Goal: Information Seeking & Learning: Learn about a topic

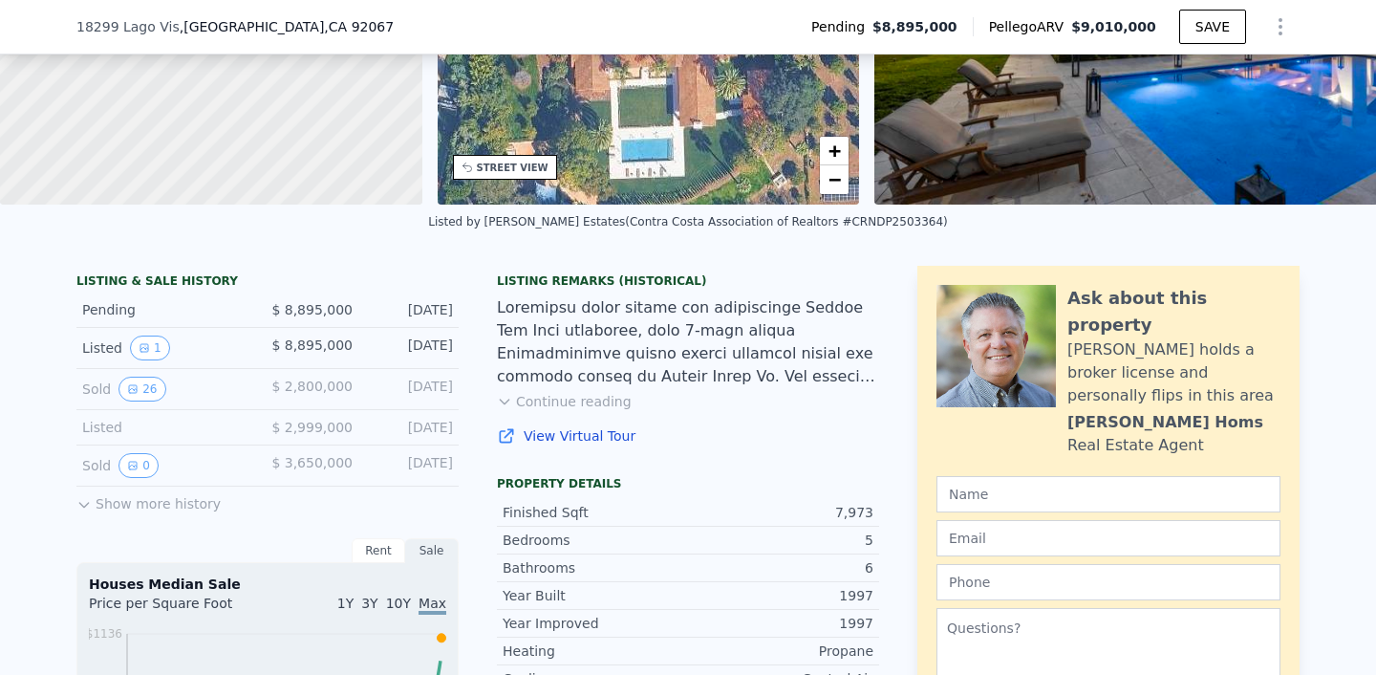
scroll to position [357, 0]
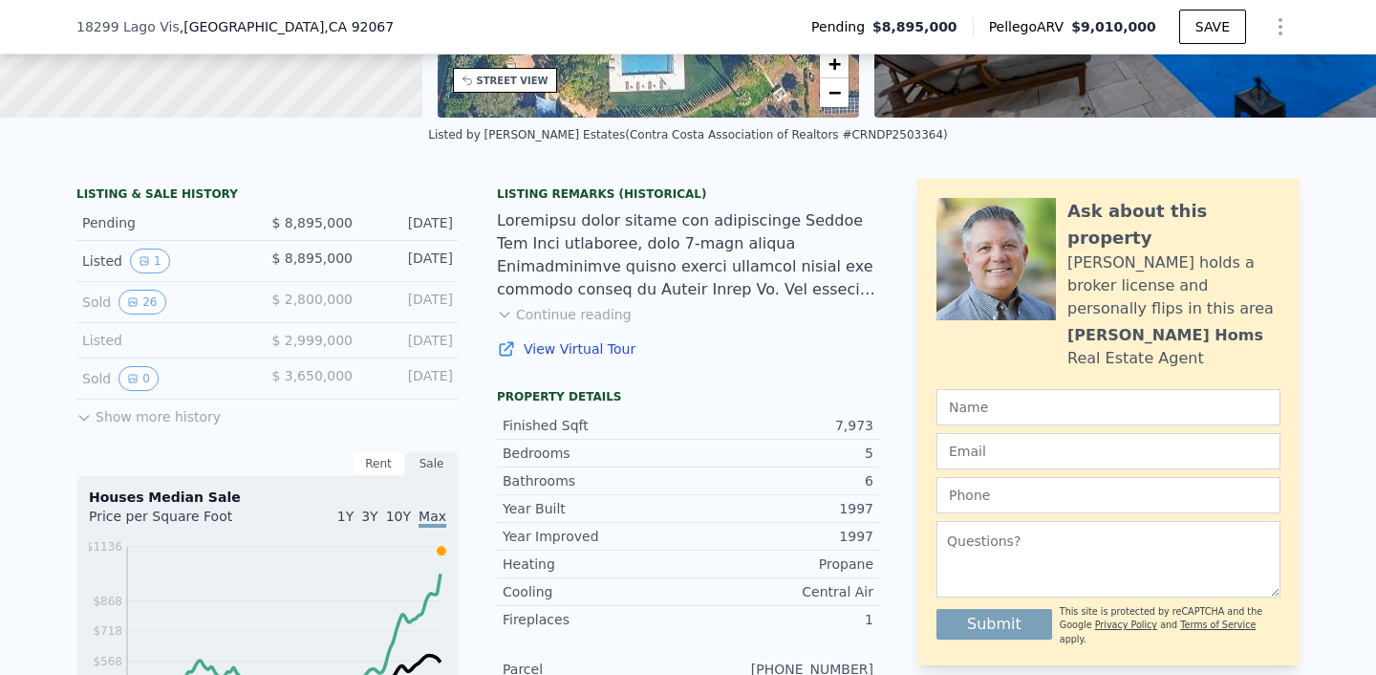
click at [86, 426] on button "Show more history" at bounding box center [148, 413] width 144 height 27
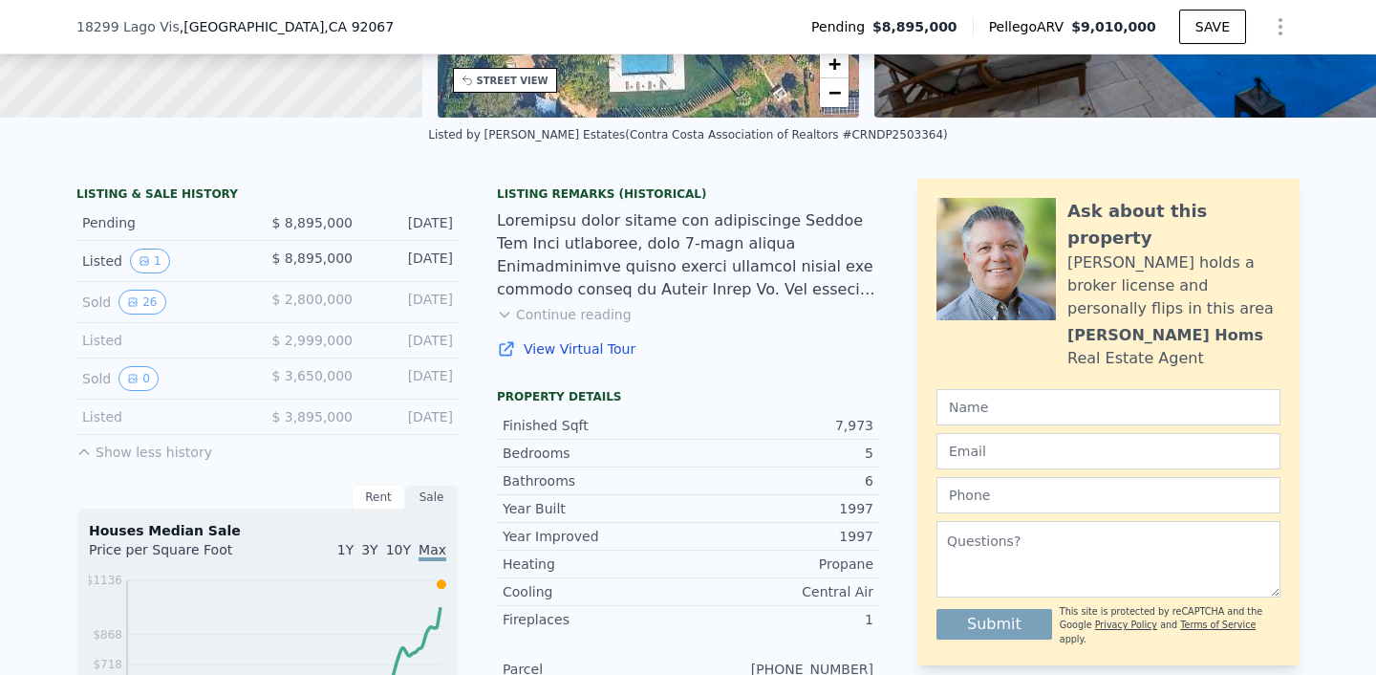
scroll to position [381, 0]
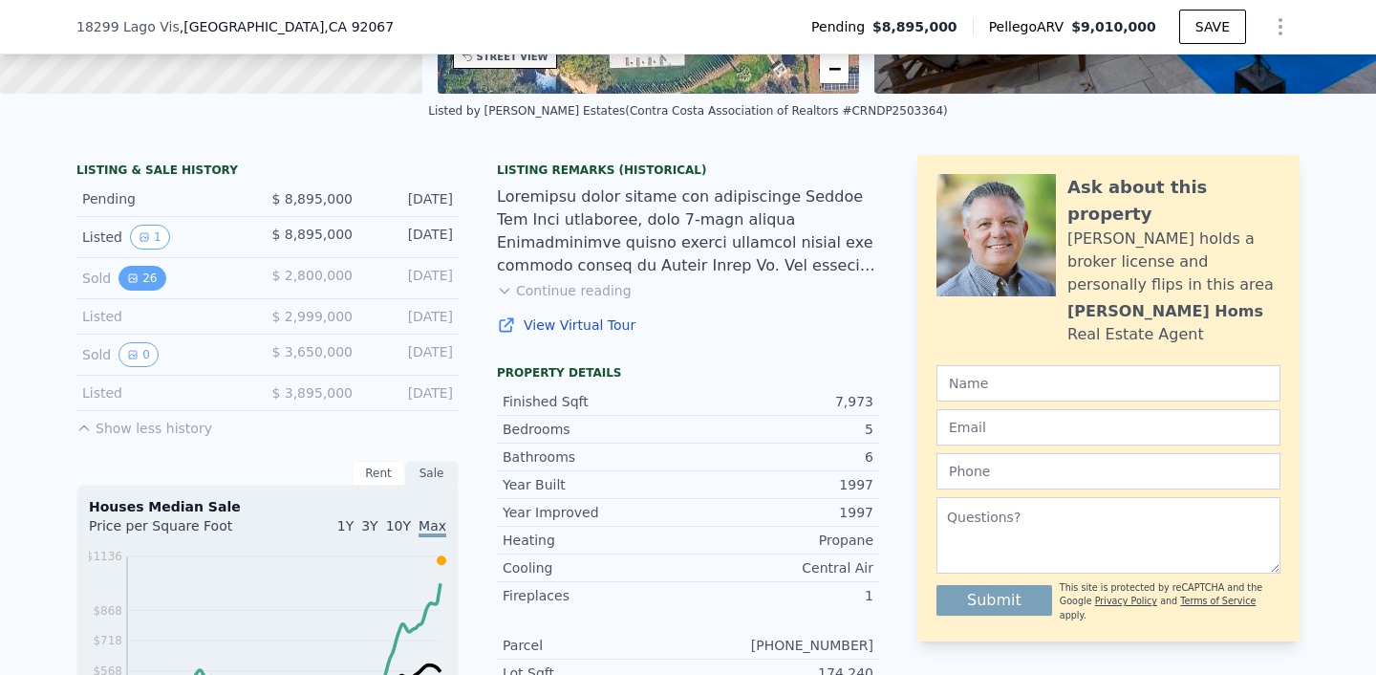
click at [140, 291] on button "26" at bounding box center [142, 278] width 47 height 25
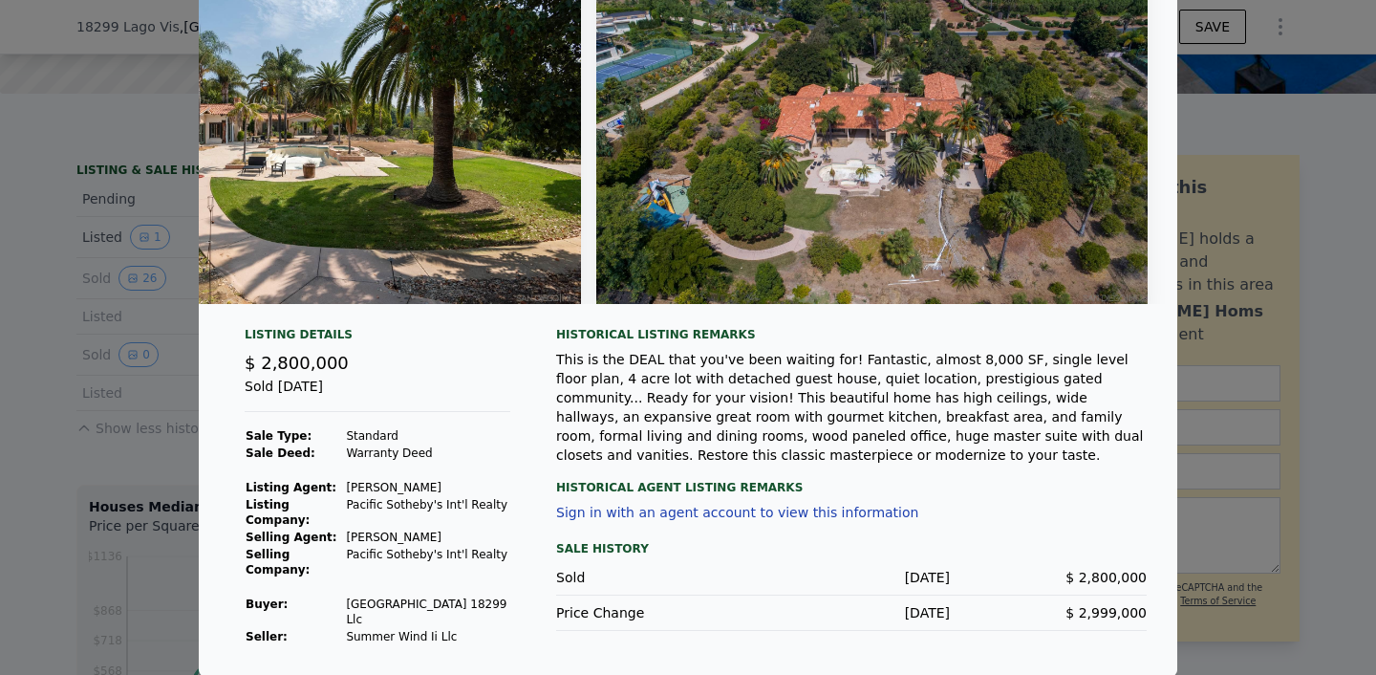
scroll to position [0, 0]
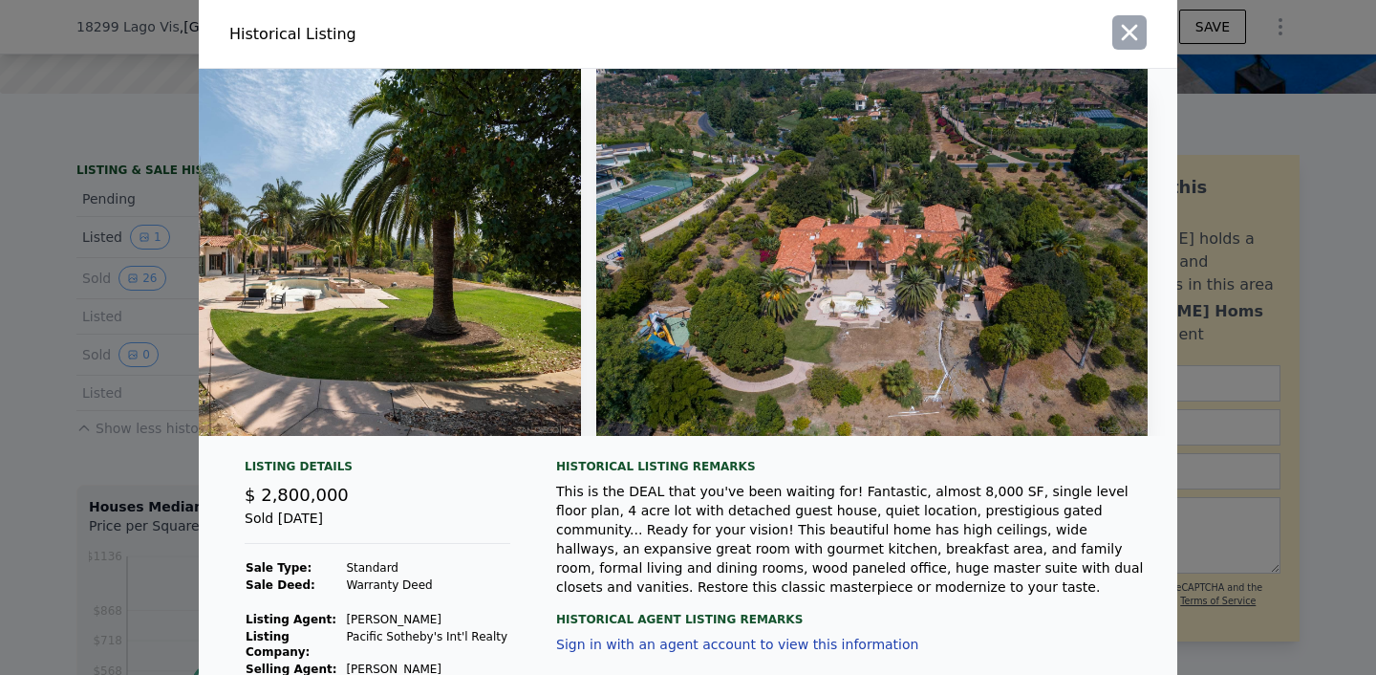
click at [1116, 38] on icon "button" at bounding box center [1129, 32] width 27 height 27
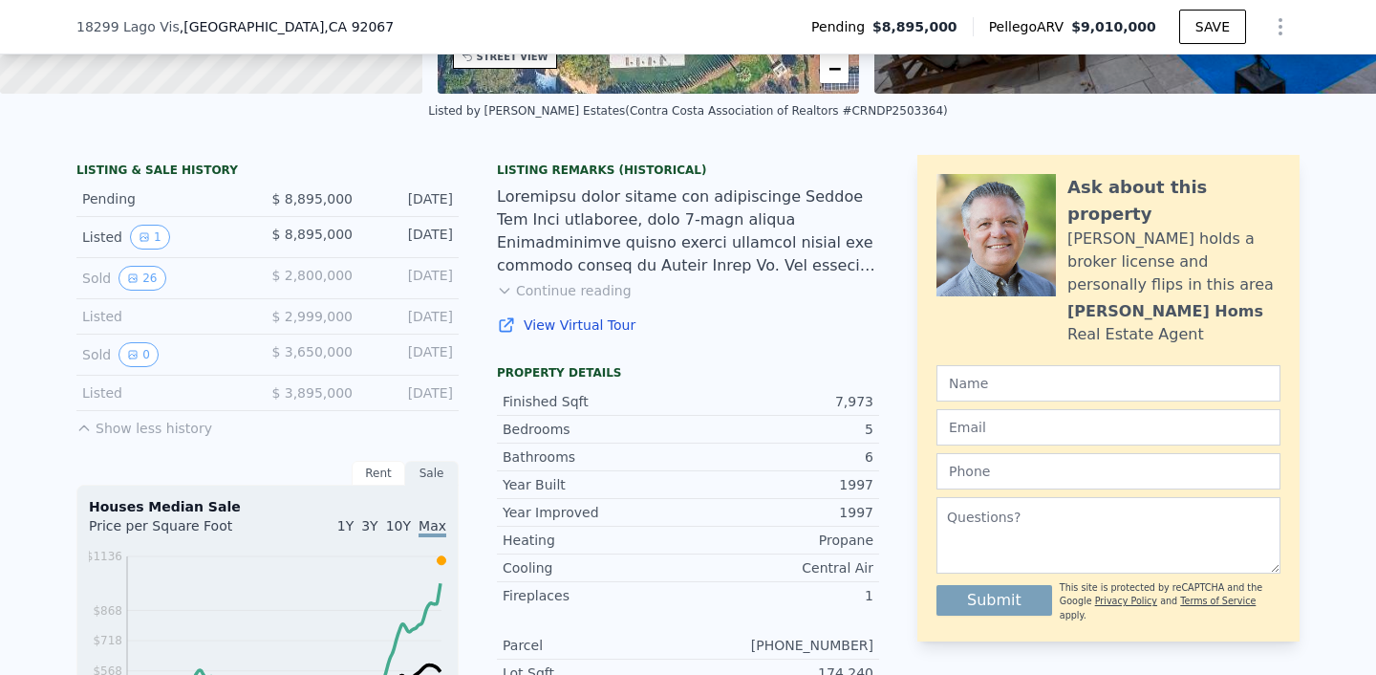
scroll to position [393, 0]
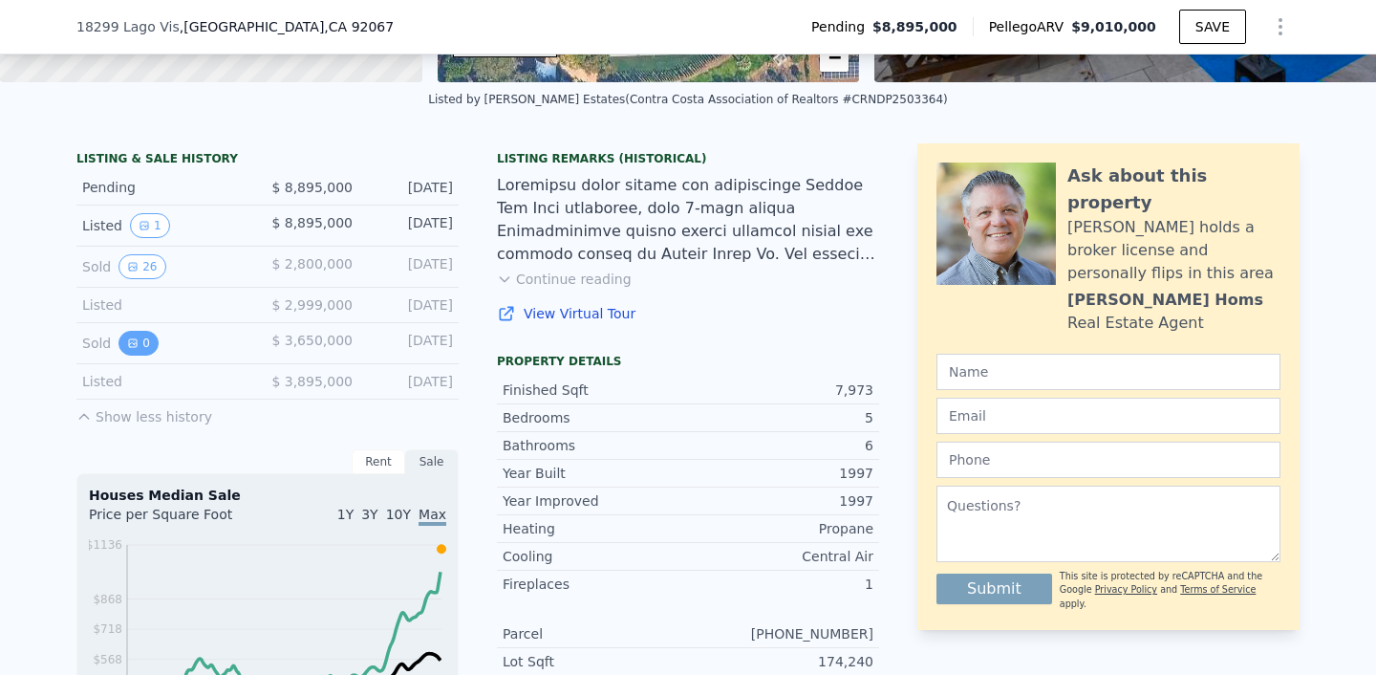
click at [131, 356] on button "0" at bounding box center [139, 343] width 40 height 25
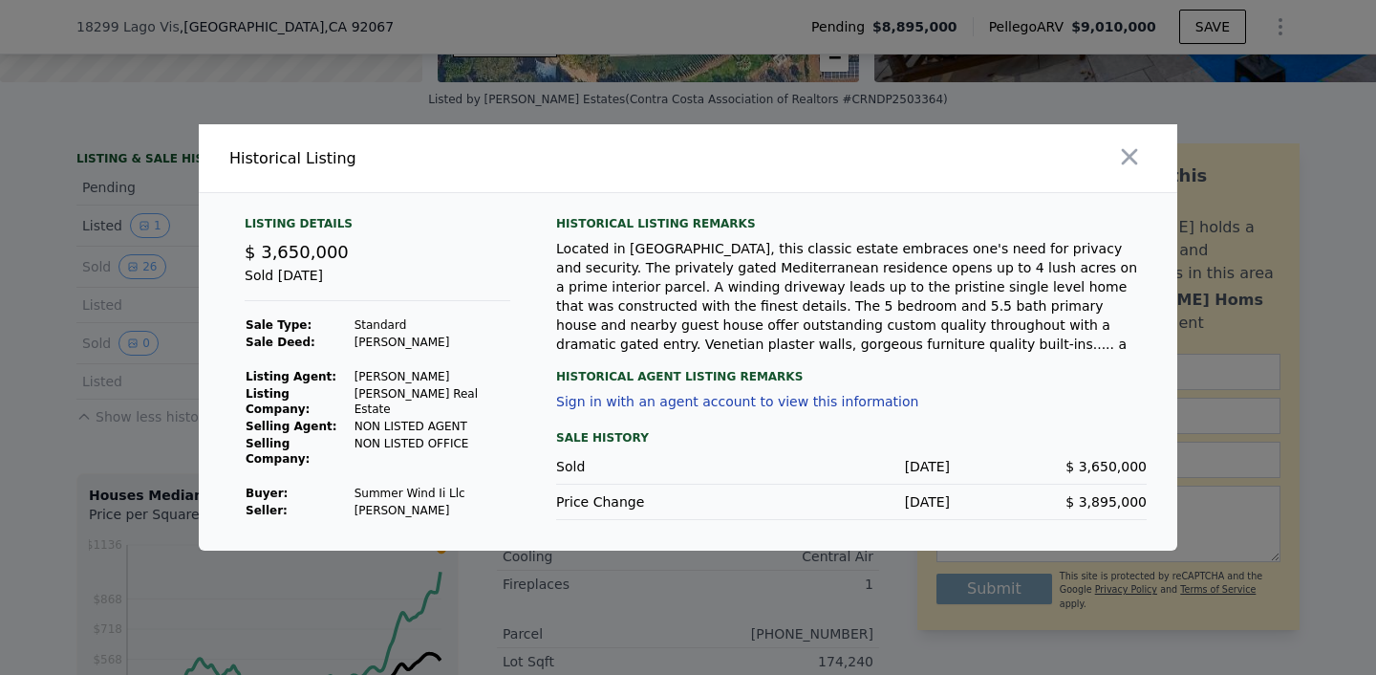
click at [56, 368] on div at bounding box center [688, 337] width 1376 height 675
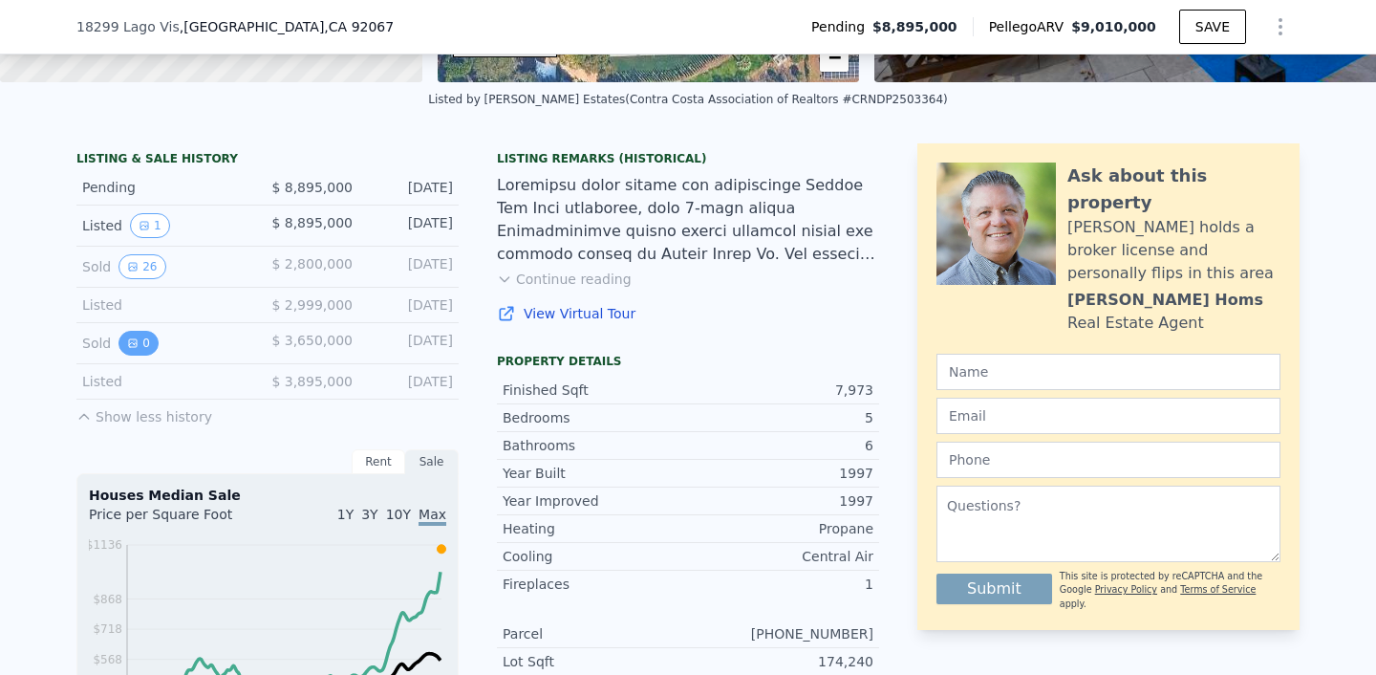
click at [136, 352] on button "0" at bounding box center [139, 343] width 40 height 25
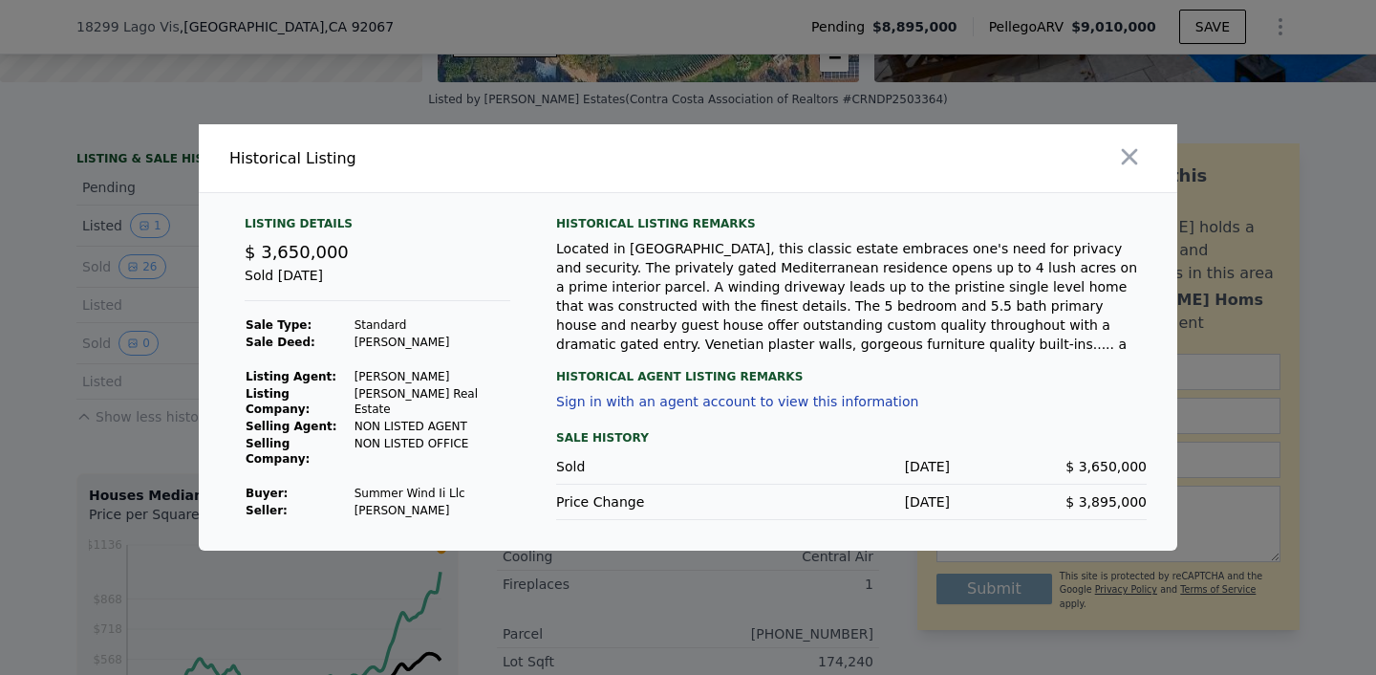
drag, startPoint x: 819, startPoint y: 347, endPoint x: 855, endPoint y: 362, distance: 38.5
click at [855, 362] on div "Historical Listing remarks Located in serene [GEOGRAPHIC_DATA], this classic es…" at bounding box center [851, 368] width 591 height 304
click at [856, 361] on div "Historical Agent Listing Remarks" at bounding box center [851, 369] width 591 height 31
